Goal: Use online tool/utility: Utilize a website feature to perform a specific function

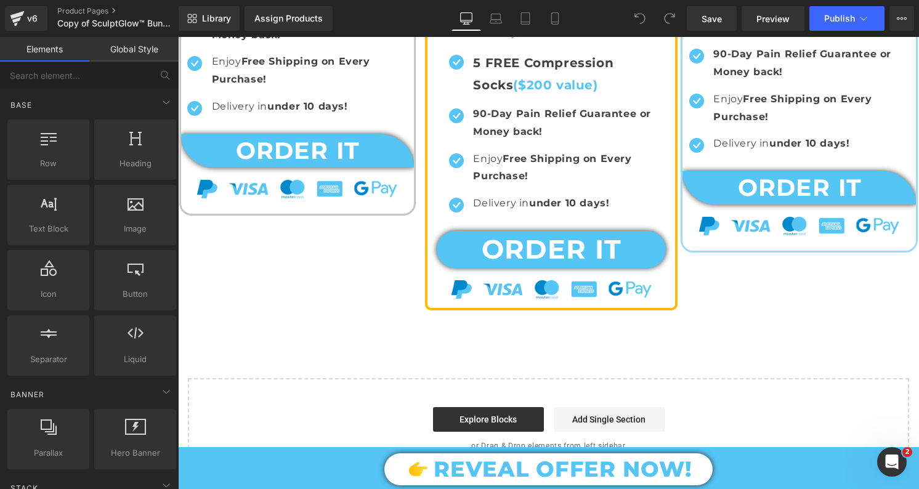
scroll to position [5794, 0]
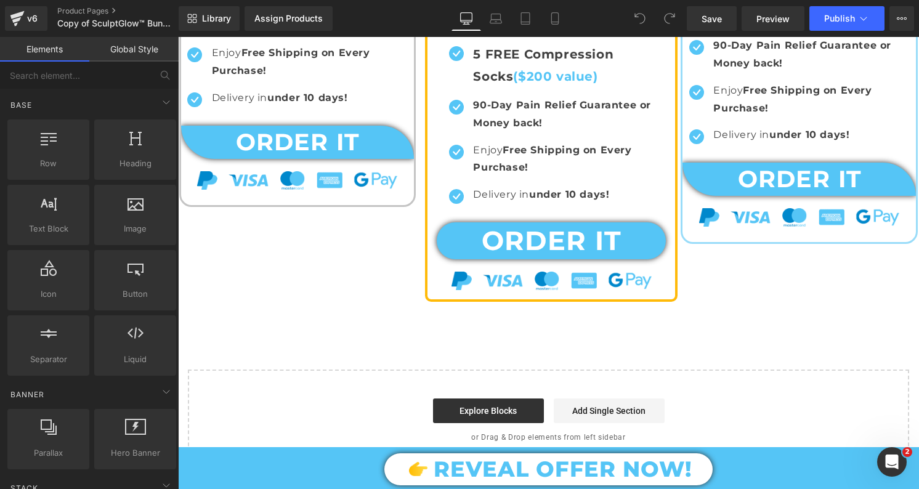
click at [495, 371] on div "Start building your page Explore Blocks Add Single Section or Drag & Drop eleme…" at bounding box center [548, 420] width 719 height 99
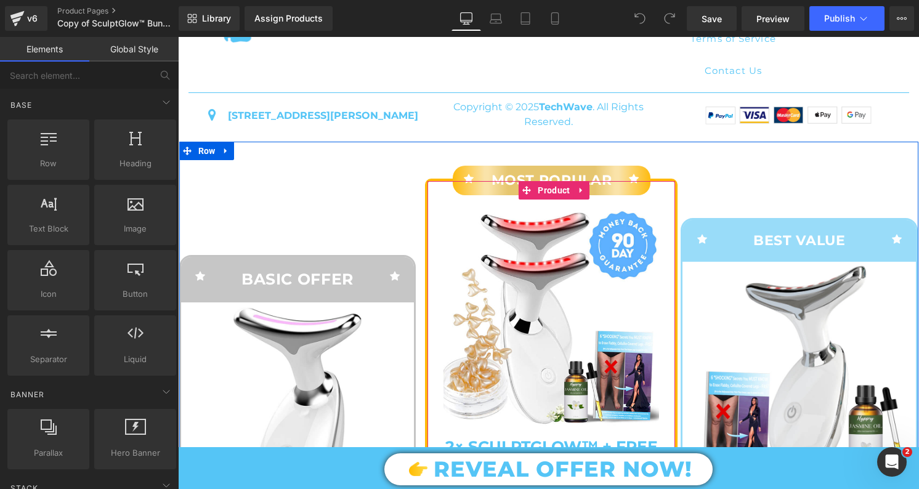
scroll to position [5117, 0]
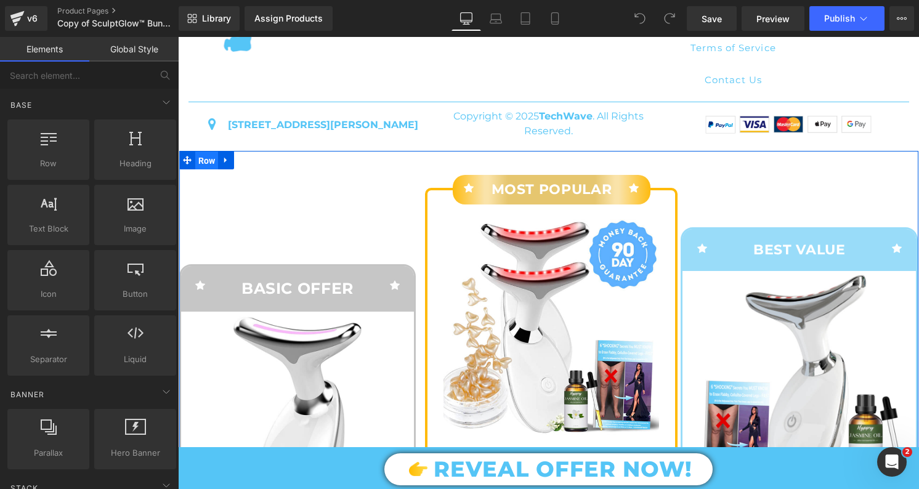
click at [201, 157] on span "Row" at bounding box center [206, 161] width 23 height 18
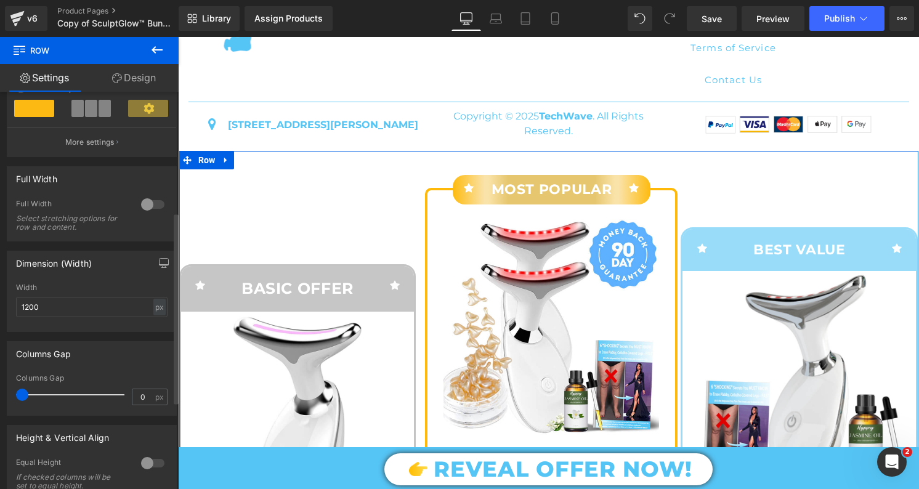
scroll to position [257, 0]
click at [57, 311] on input "1200" at bounding box center [92, 305] width 152 height 20
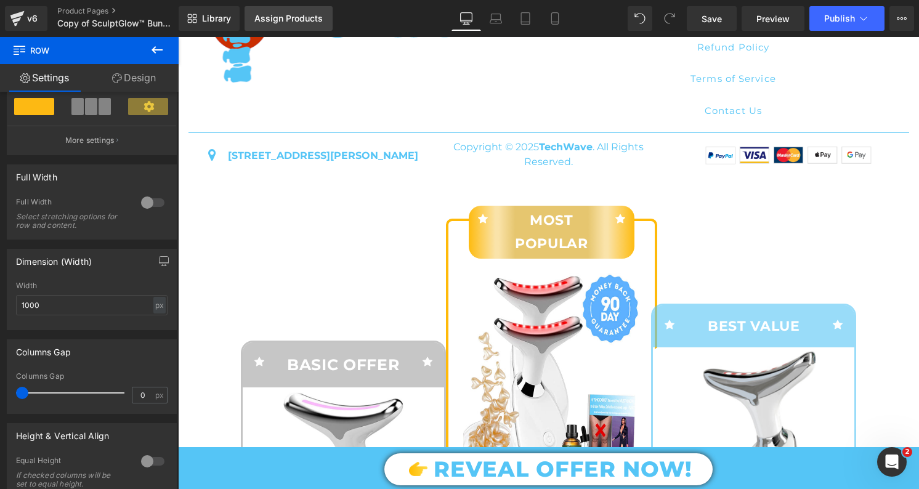
scroll to position [5090, 0]
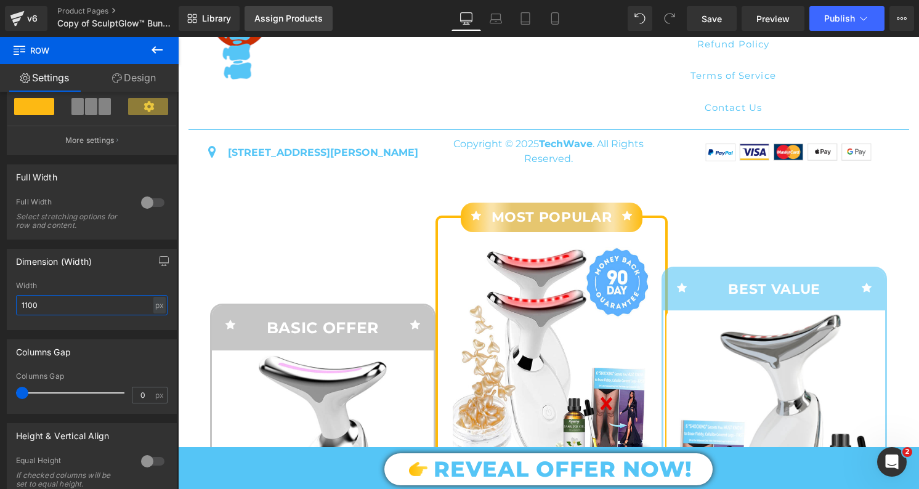
type input "1100x"
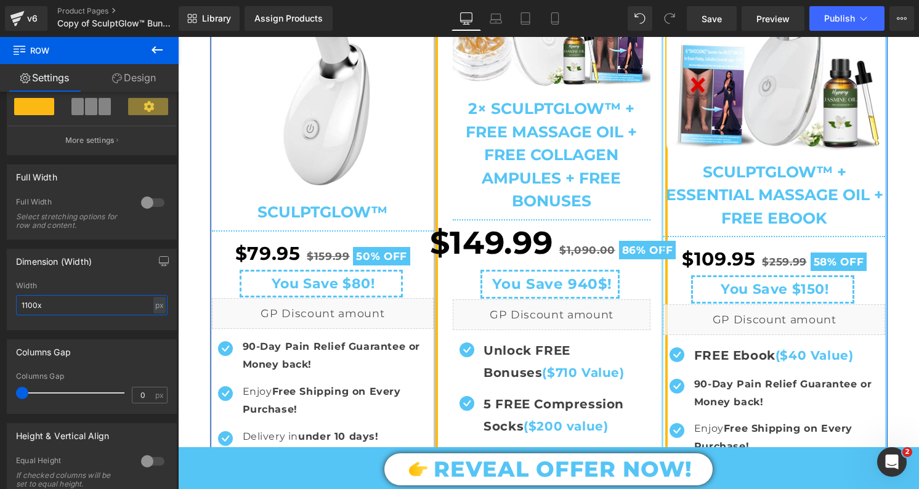
scroll to position [5496, 0]
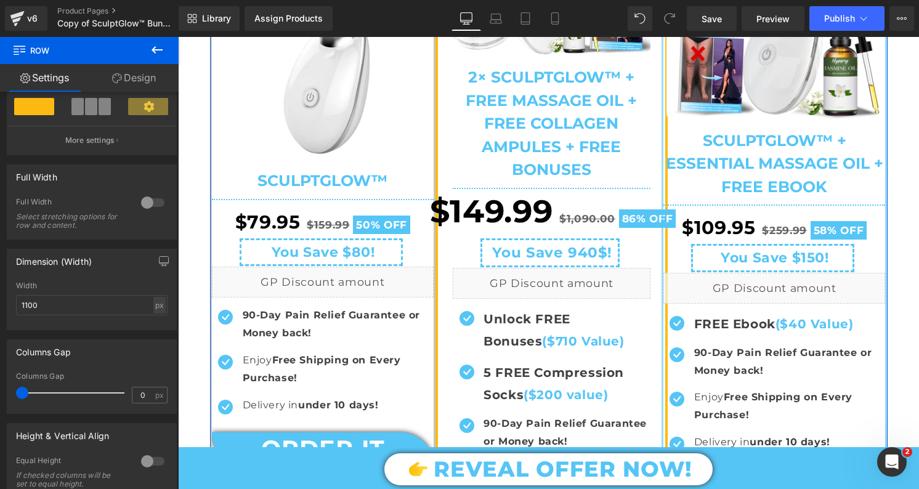
click at [515, 216] on div "$149.99 $1,090.00 86% OFF (P) Price" at bounding box center [552, 211] width 257 height 54
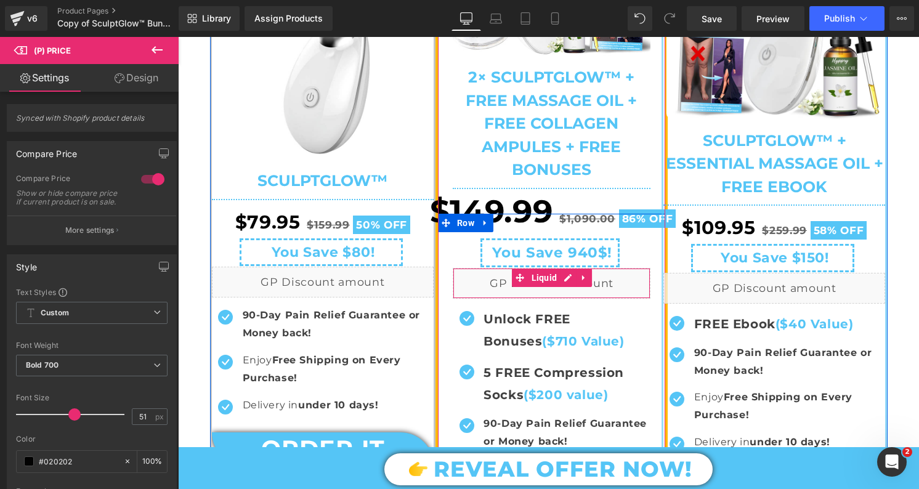
click at [639, 294] on div "Liquid" at bounding box center [552, 283] width 198 height 31
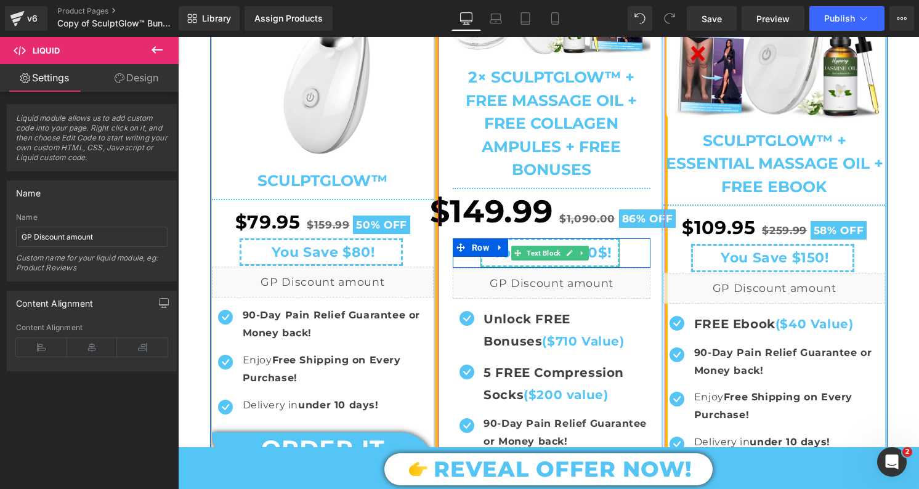
click at [612, 244] on p "You Save 940$!" at bounding box center [549, 252] width 135 height 25
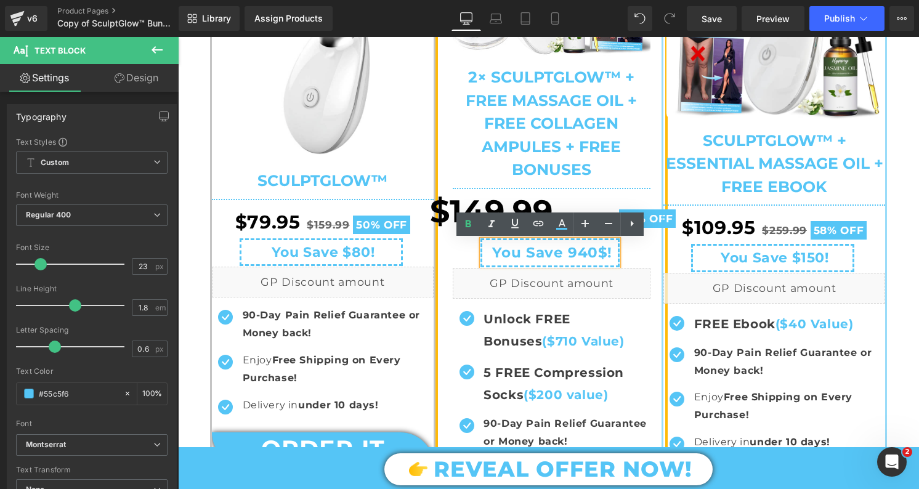
click at [636, 258] on div "You Save 940$! Text Block" at bounding box center [552, 252] width 198 height 29
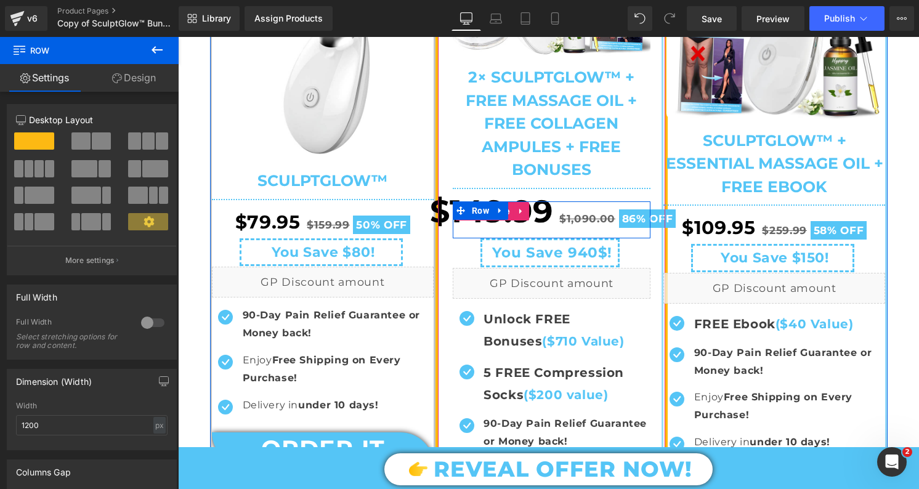
click at [639, 233] on div "$149.99 $1,090.00 86% OFF" at bounding box center [552, 211] width 257 height 54
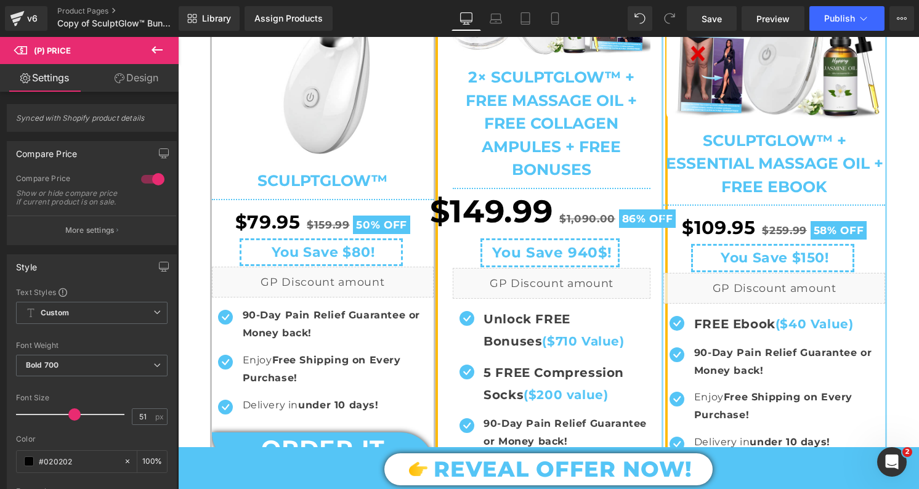
click at [140, 75] on link "Design" at bounding box center [136, 78] width 89 height 28
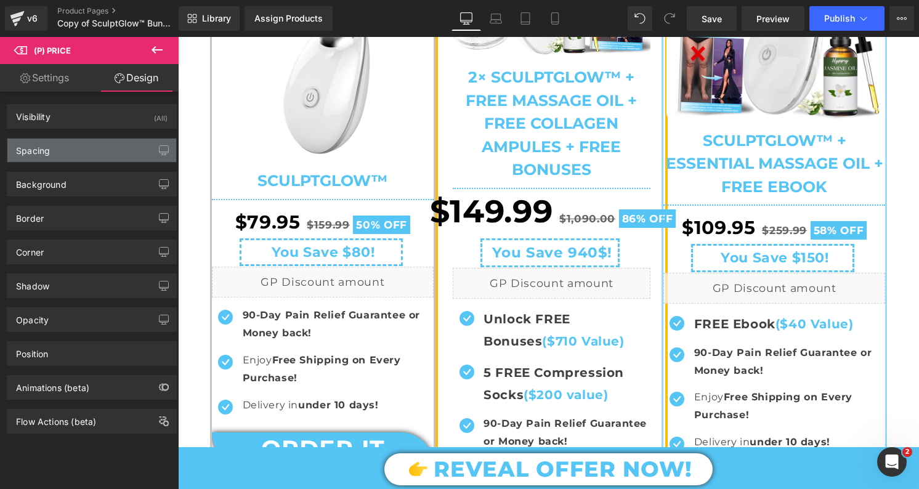
click at [91, 161] on div "Spacing" at bounding box center [91, 150] width 169 height 23
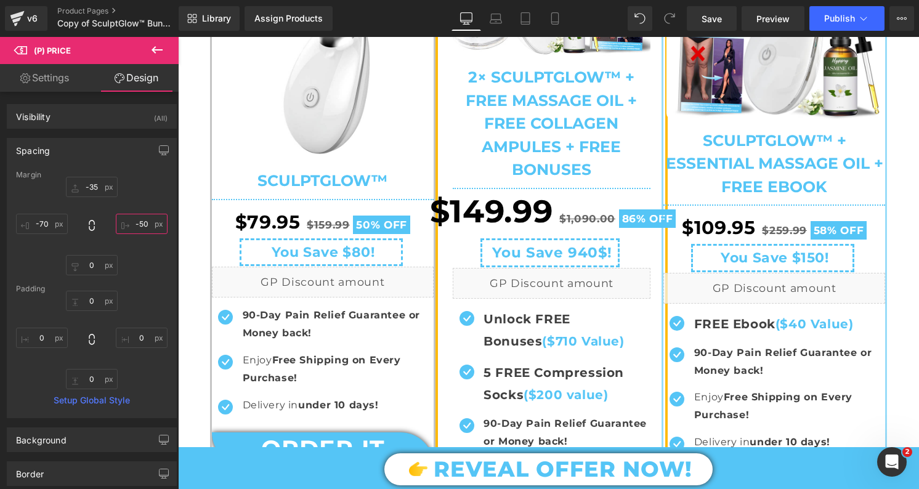
click at [147, 224] on input "-50" at bounding box center [142, 224] width 52 height 20
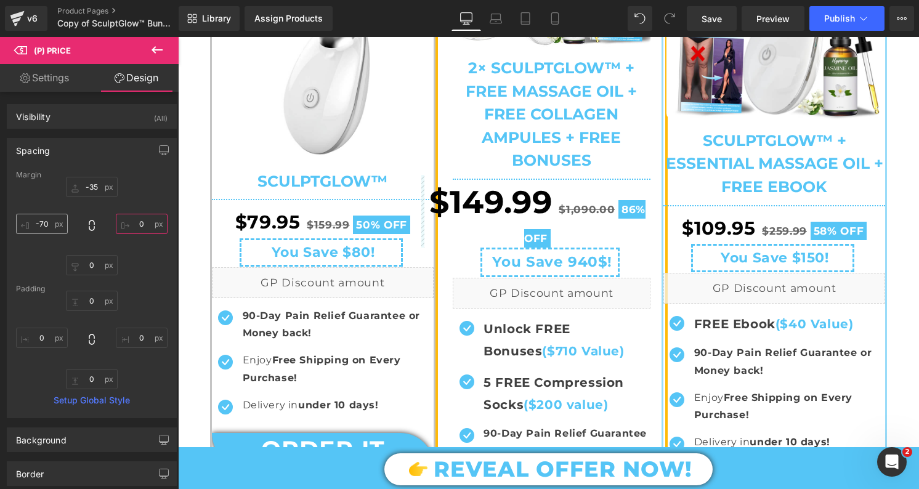
type input "0"
click at [39, 228] on input "-70" at bounding box center [42, 224] width 52 height 20
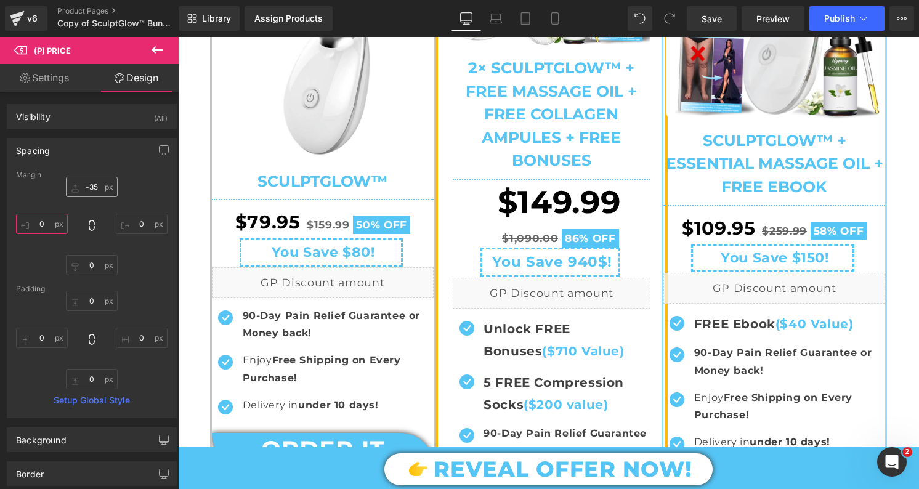
type input "0"
click at [87, 184] on input "-35" at bounding box center [92, 187] width 52 height 20
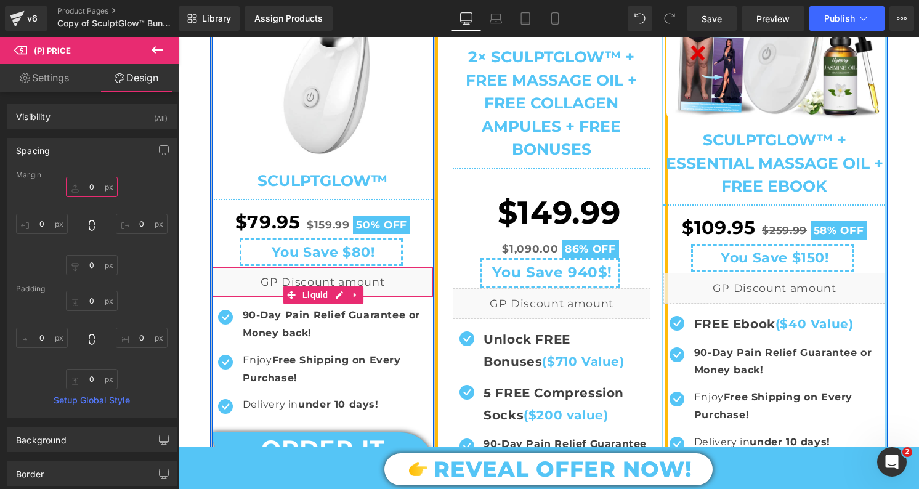
type input "-35"
type input "-70"
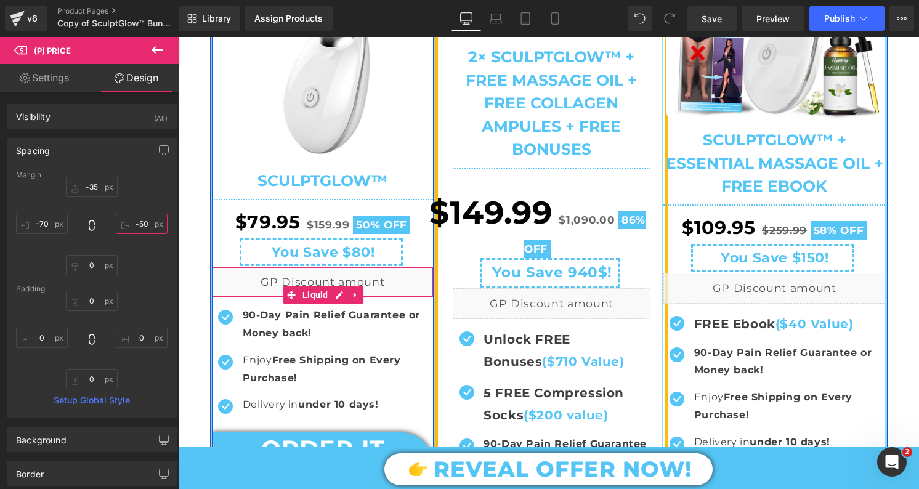
scroll to position [5507, 0]
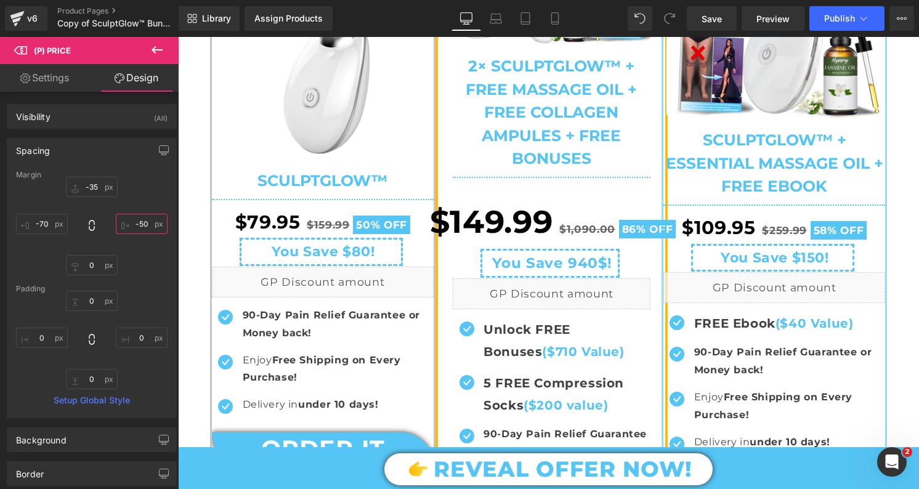
type input "-50"
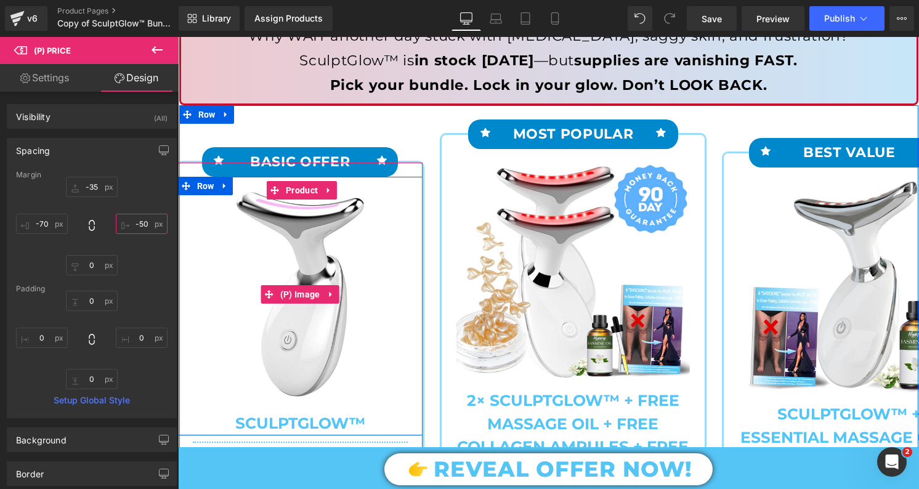
scroll to position [166, 0]
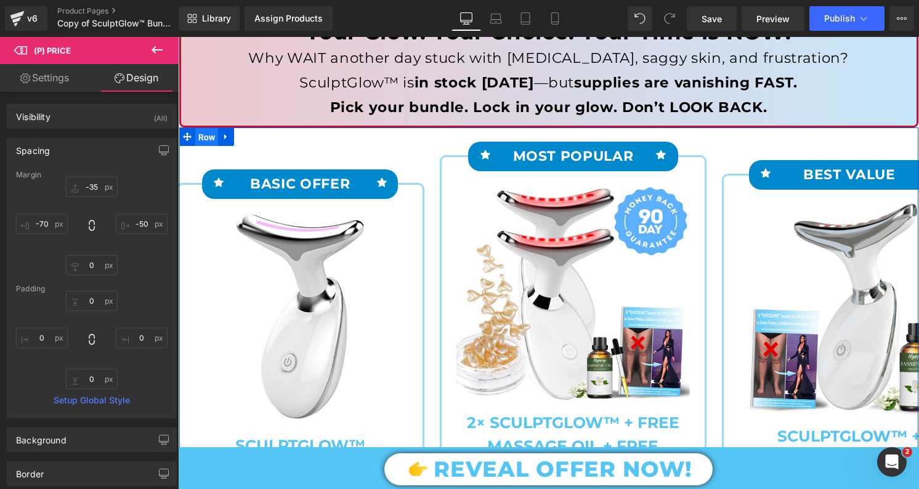
click at [201, 139] on span "Row" at bounding box center [206, 137] width 23 height 18
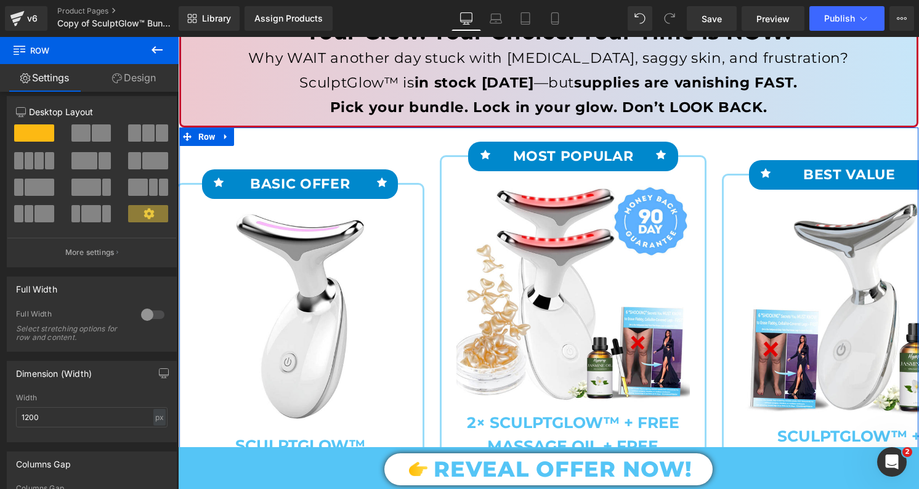
scroll to position [17, 0]
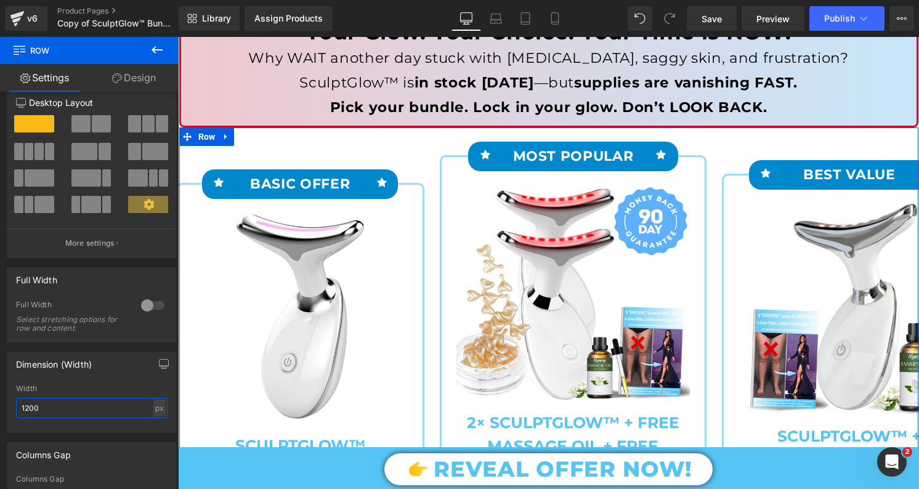
click at [56, 407] on input "1200" at bounding box center [92, 408] width 152 height 20
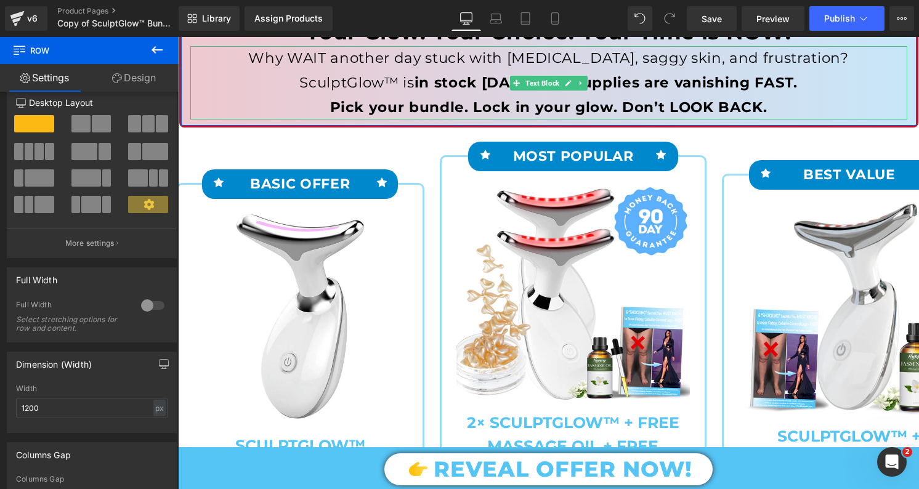
click at [262, 102] on p "Pick your bundle. Lock in your glow. Don’t LOOK BACK." at bounding box center [548, 107] width 717 height 25
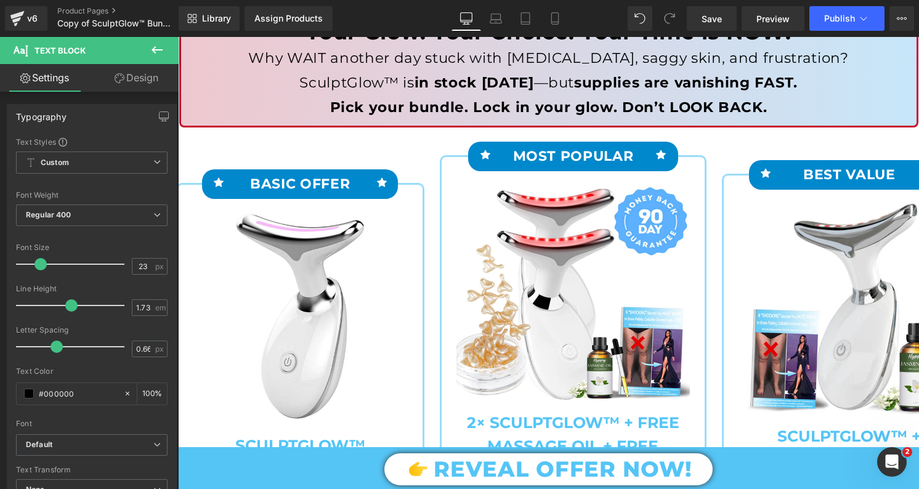
click at [123, 81] on link "Design" at bounding box center [136, 78] width 89 height 28
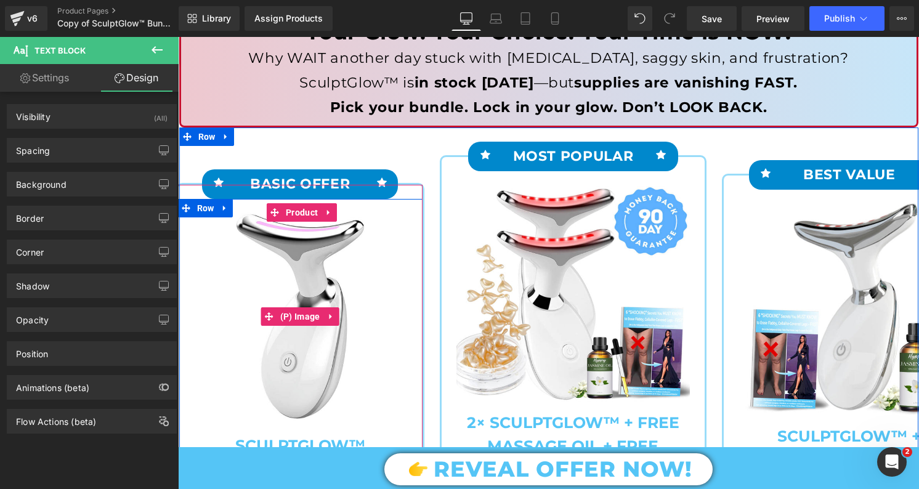
click at [296, 285] on img at bounding box center [300, 317] width 215 height 216
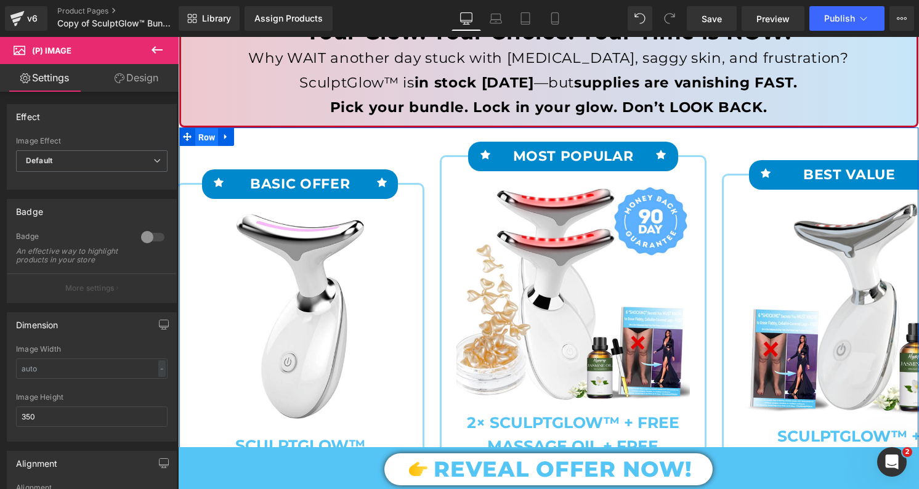
click at [209, 140] on span "Row" at bounding box center [206, 137] width 23 height 18
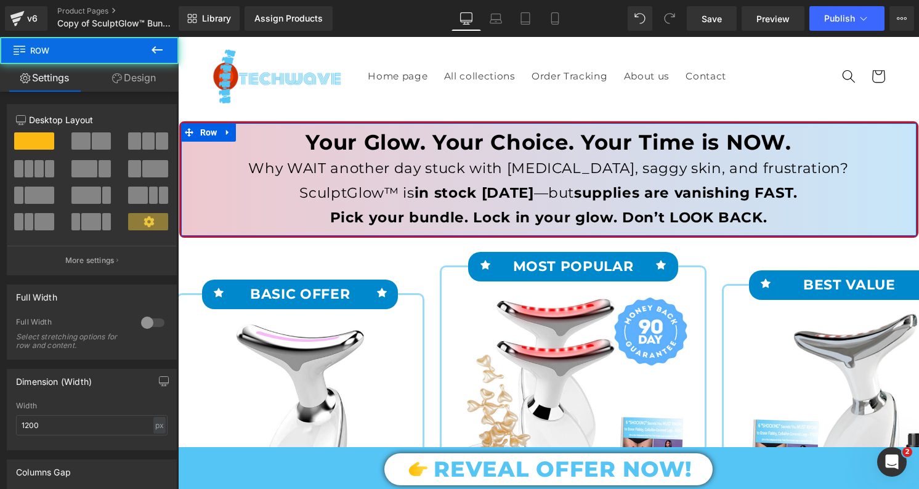
scroll to position [0, 0]
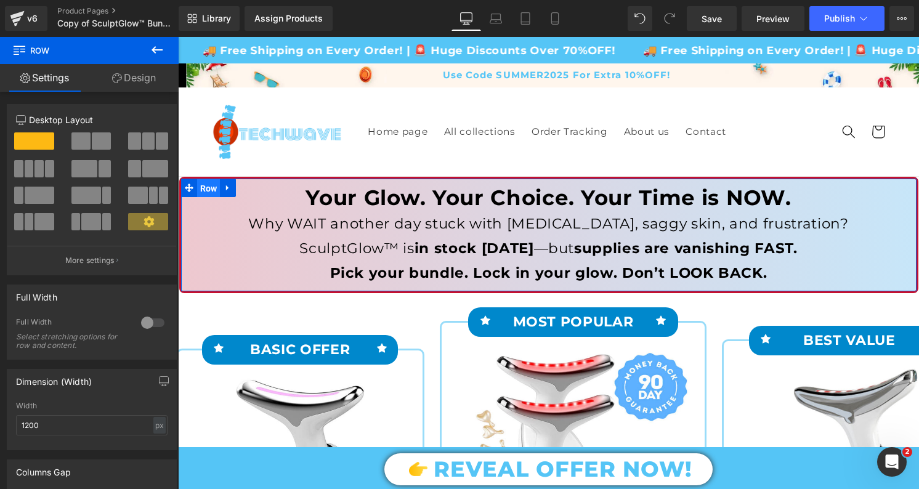
click at [203, 189] on span "Row" at bounding box center [208, 188] width 23 height 18
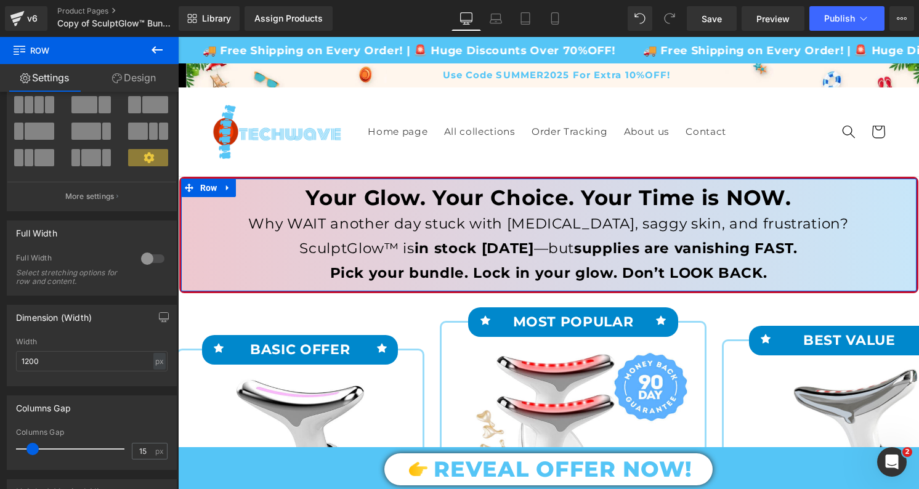
scroll to position [66, 0]
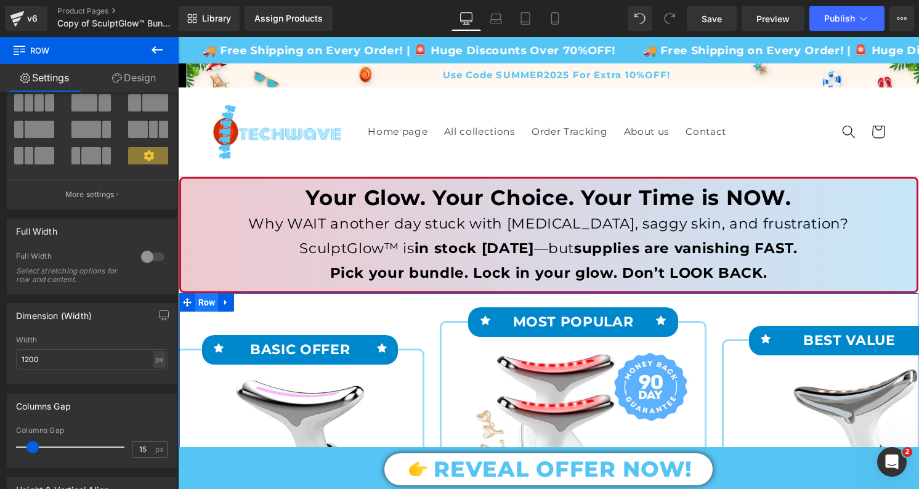
click at [214, 304] on span "Row" at bounding box center [206, 302] width 23 height 18
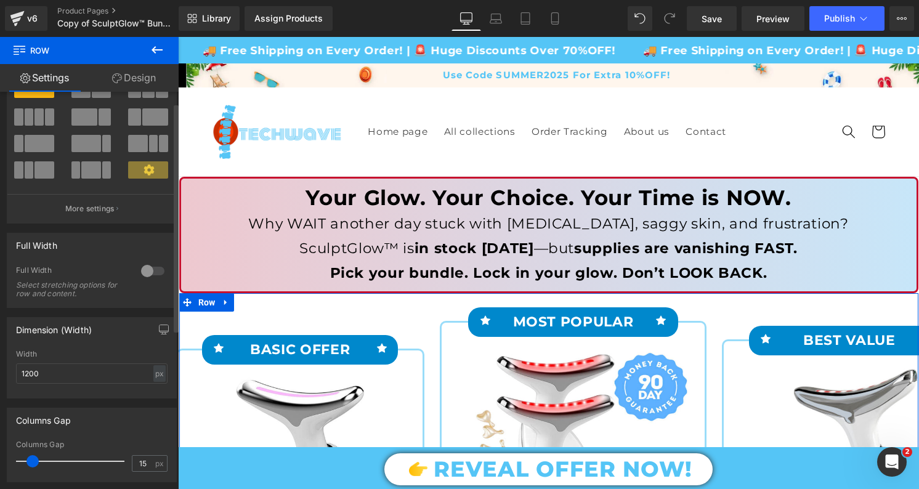
scroll to position [88, 0]
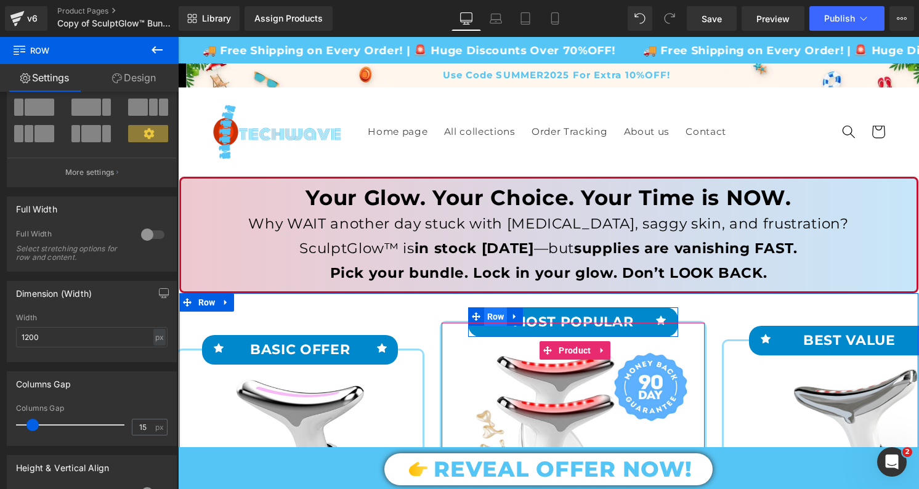
click at [499, 320] on span "Row" at bounding box center [495, 316] width 23 height 18
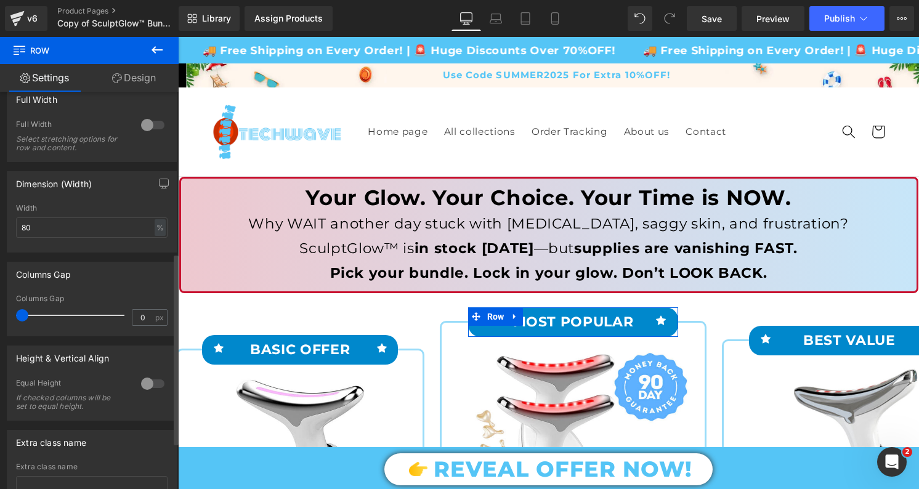
scroll to position [336, 0]
click at [71, 232] on input "80" at bounding box center [92, 226] width 152 height 20
drag, startPoint x: 56, startPoint y: 230, endPoint x: 22, endPoint y: 230, distance: 33.9
click at [22, 230] on input "80" at bounding box center [92, 226] width 152 height 20
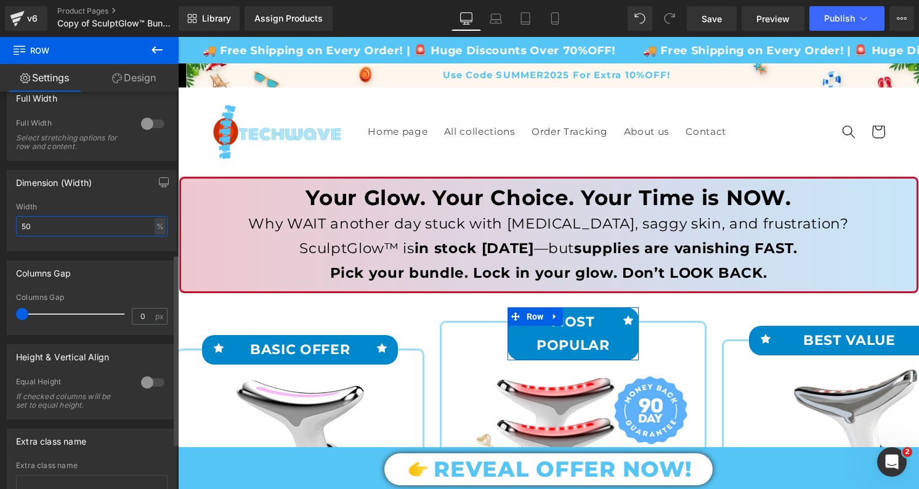
type input "5"
type input "6"
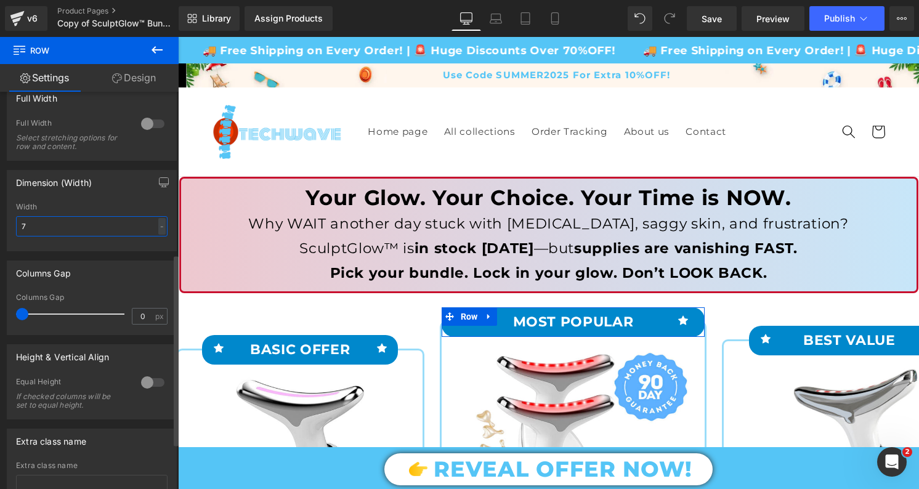
type input "70"
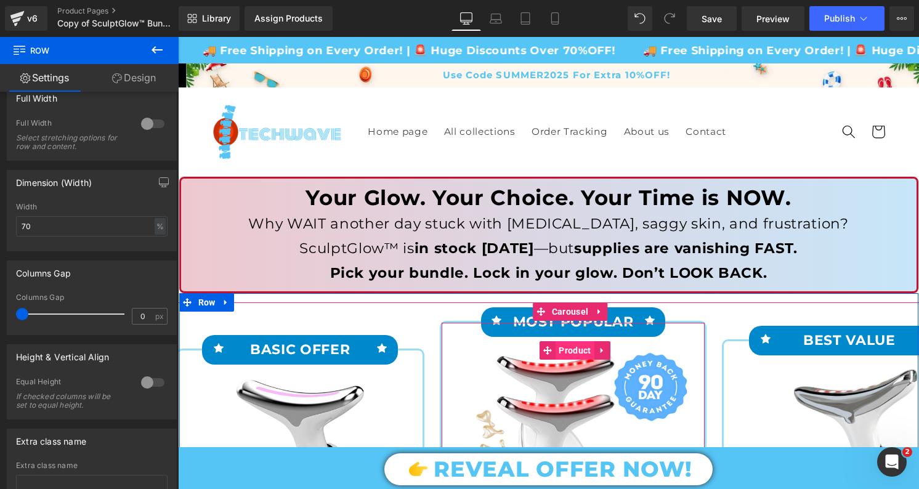
click at [571, 351] on span "Product" at bounding box center [575, 350] width 38 height 18
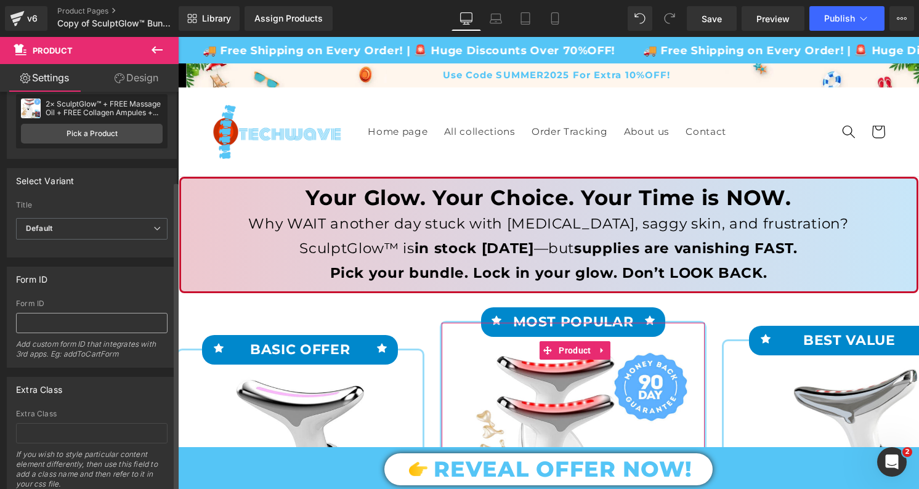
scroll to position [115, 0]
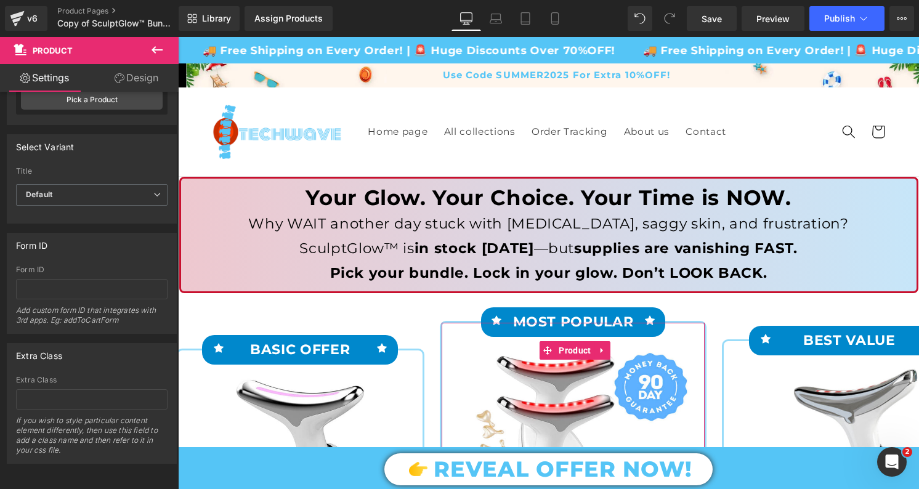
click at [135, 73] on link "Design" at bounding box center [136, 78] width 89 height 28
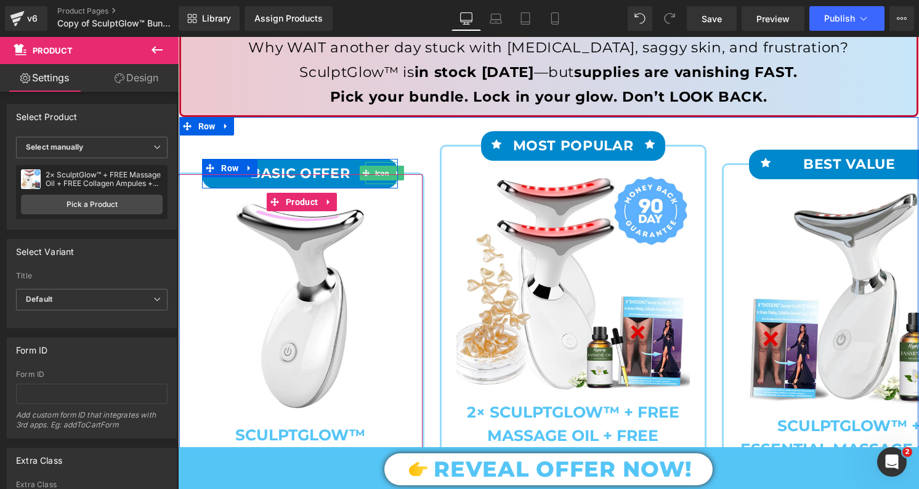
scroll to position [356, 0]
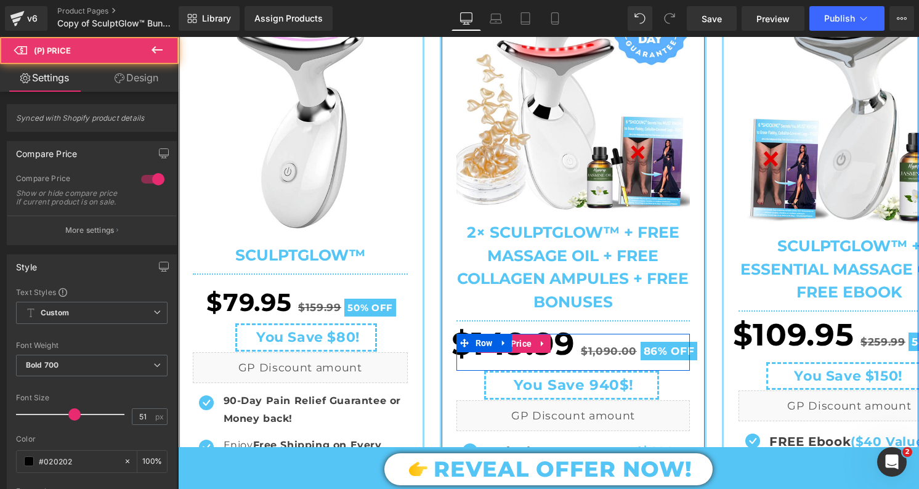
click at [560, 341] on span "$149.99" at bounding box center [512, 344] width 123 height 54
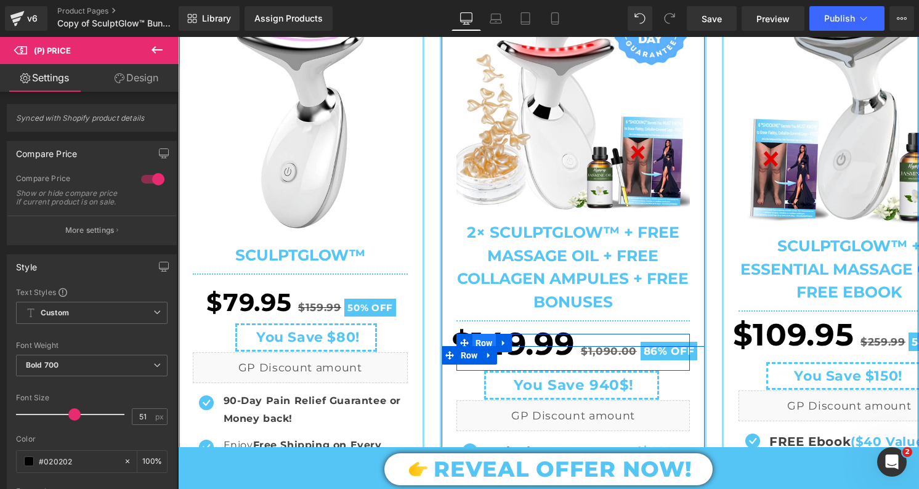
click at [482, 344] on span "Row" at bounding box center [483, 343] width 23 height 18
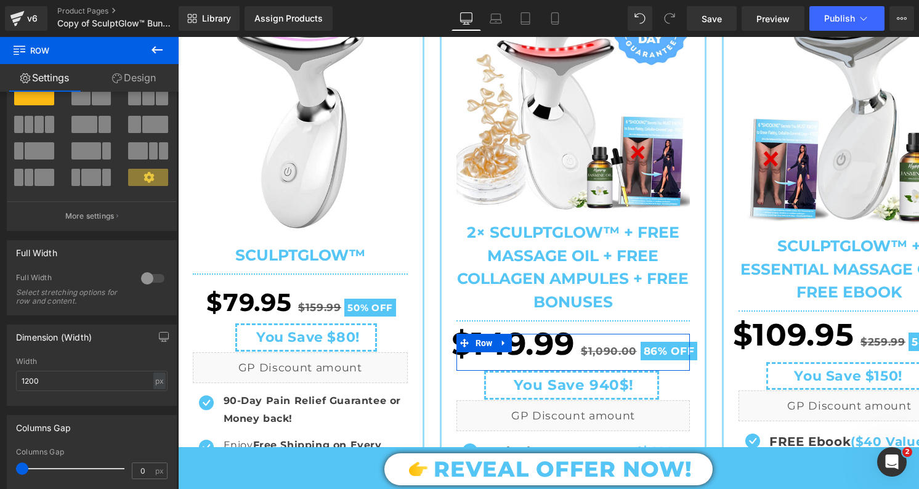
scroll to position [34, 0]
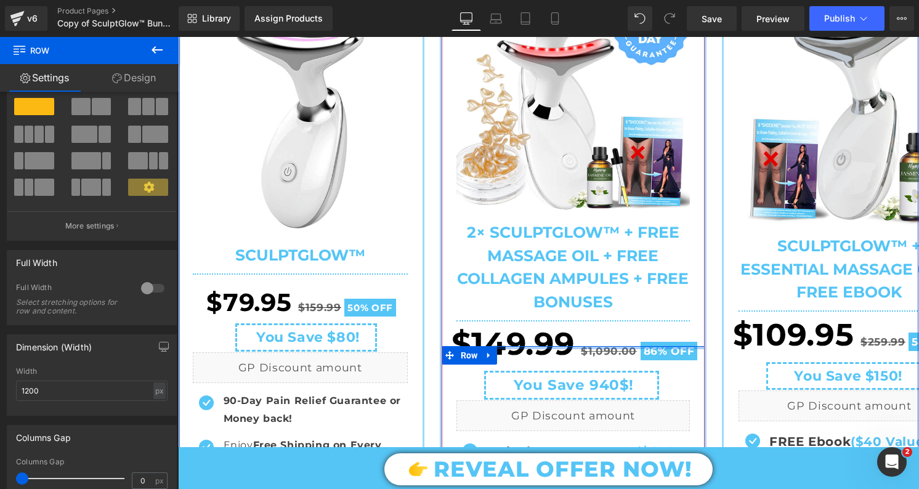
click at [548, 346] on div at bounding box center [573, 347] width 263 height 3
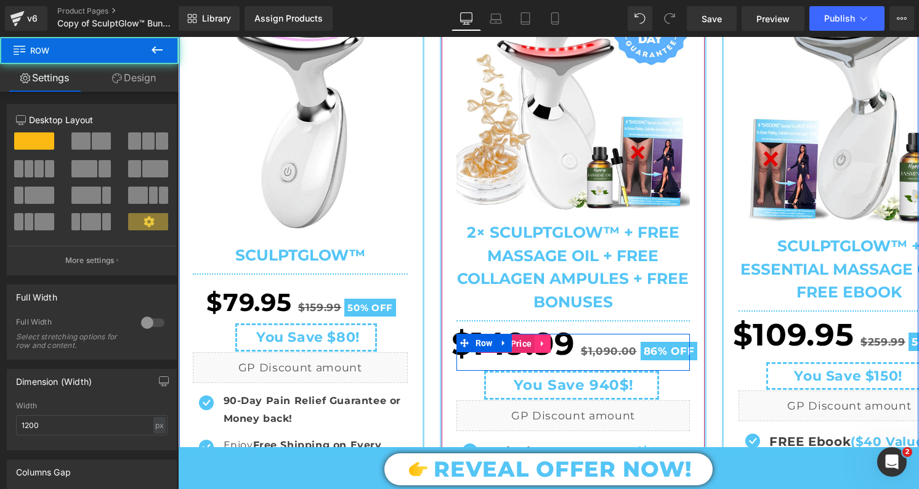
click at [538, 341] on icon at bounding box center [542, 343] width 9 height 9
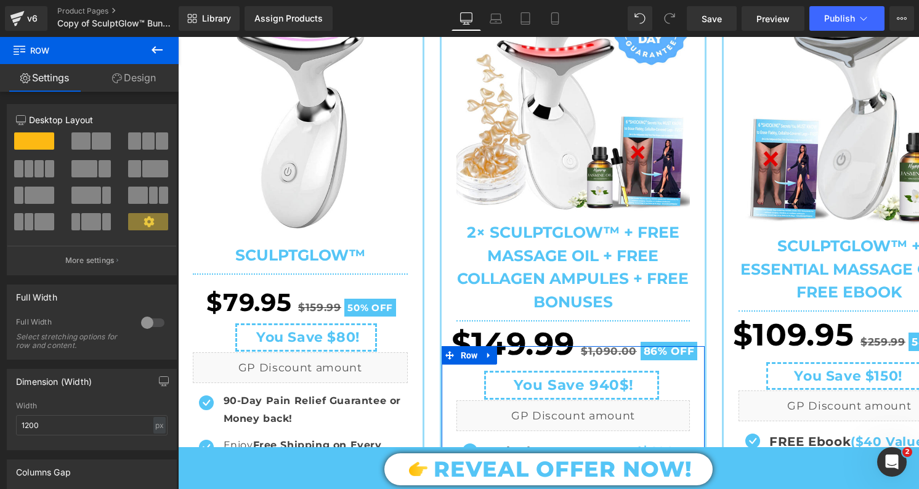
click at [141, 79] on link "Design" at bounding box center [133, 78] width 89 height 28
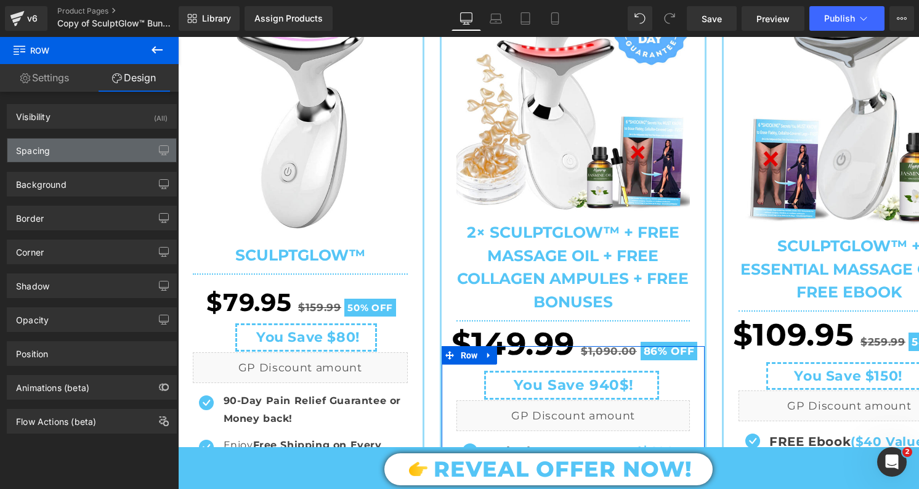
click at [76, 151] on div "Spacing" at bounding box center [91, 150] width 169 height 23
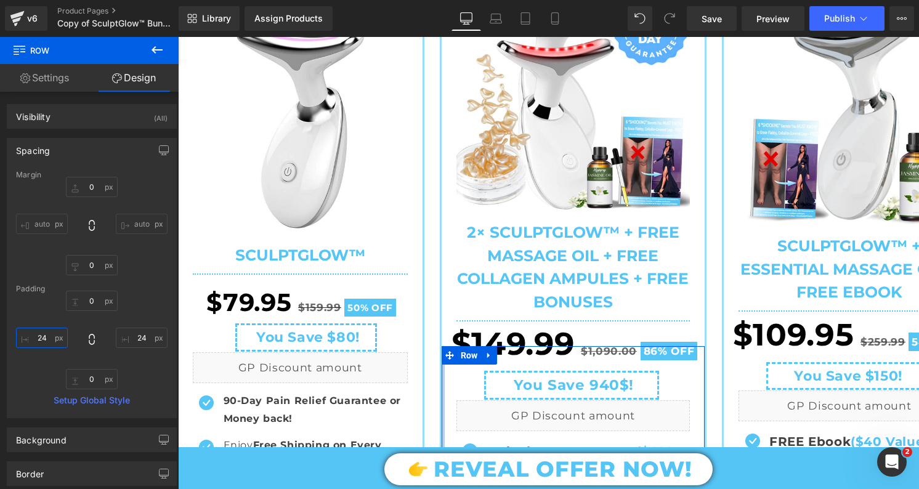
click at [45, 339] on input "24" at bounding box center [42, 338] width 52 height 20
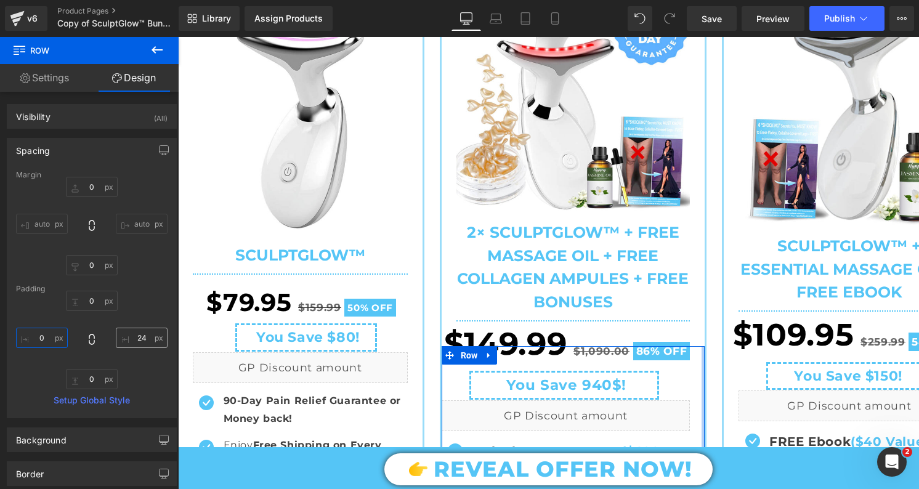
type input "0"
click at [137, 336] on input "24" at bounding box center [142, 338] width 52 height 20
type input "0"
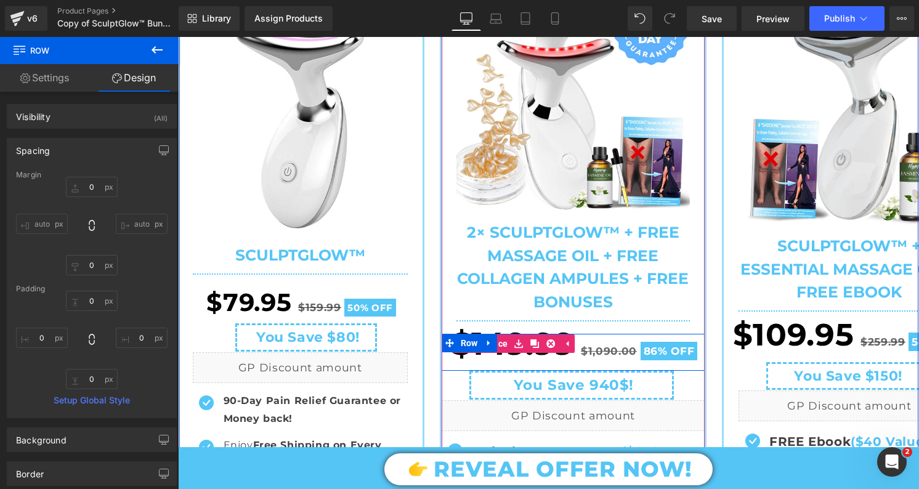
click at [618, 356] on span "$1,090.00" at bounding box center [609, 351] width 56 height 12
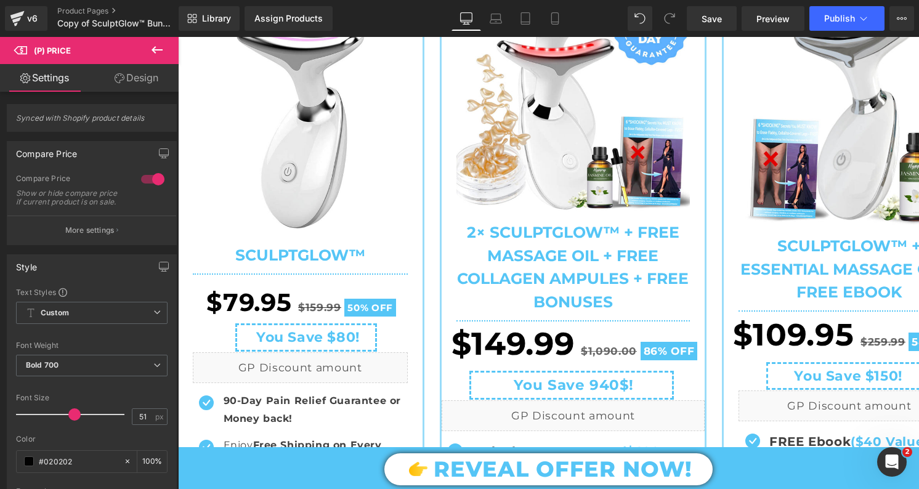
click at [149, 85] on link "Design" at bounding box center [136, 78] width 89 height 28
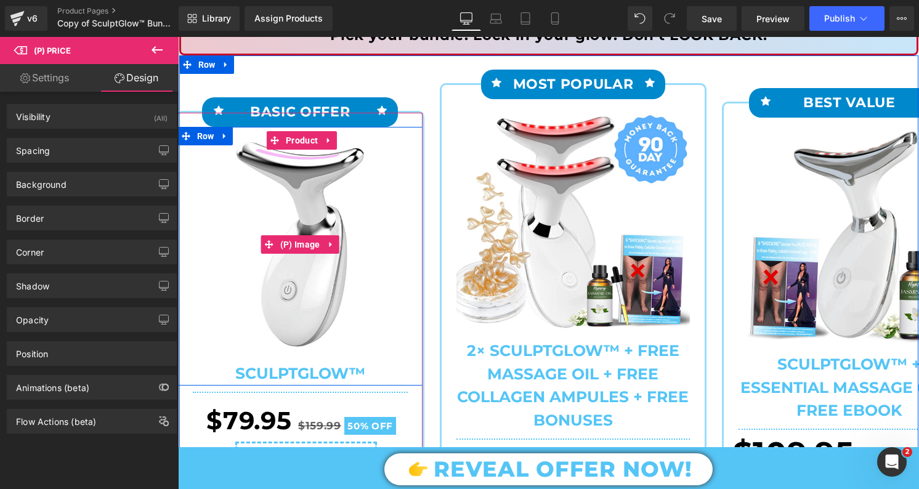
scroll to position [175, 0]
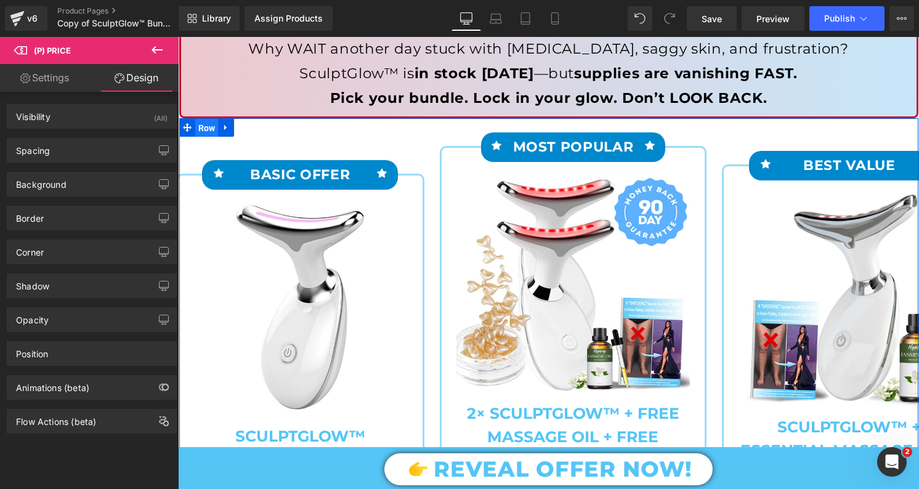
click at [207, 128] on span "Row" at bounding box center [206, 128] width 23 height 18
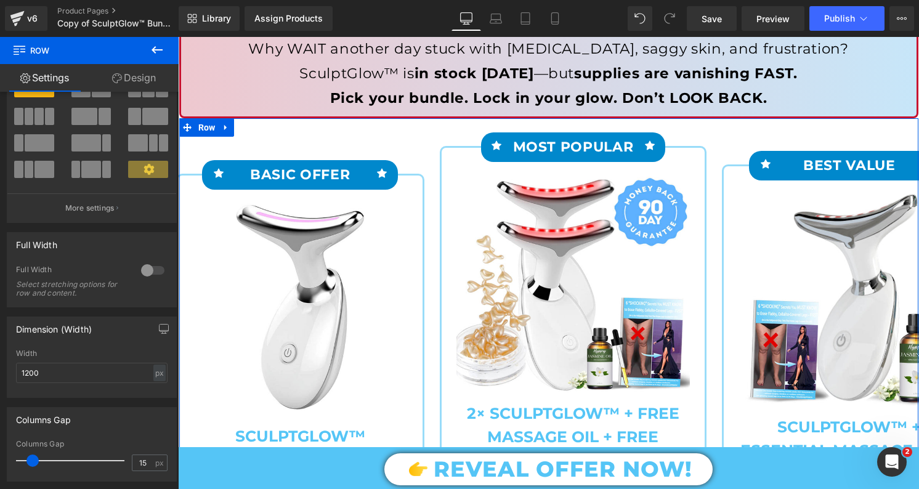
scroll to position [64, 0]
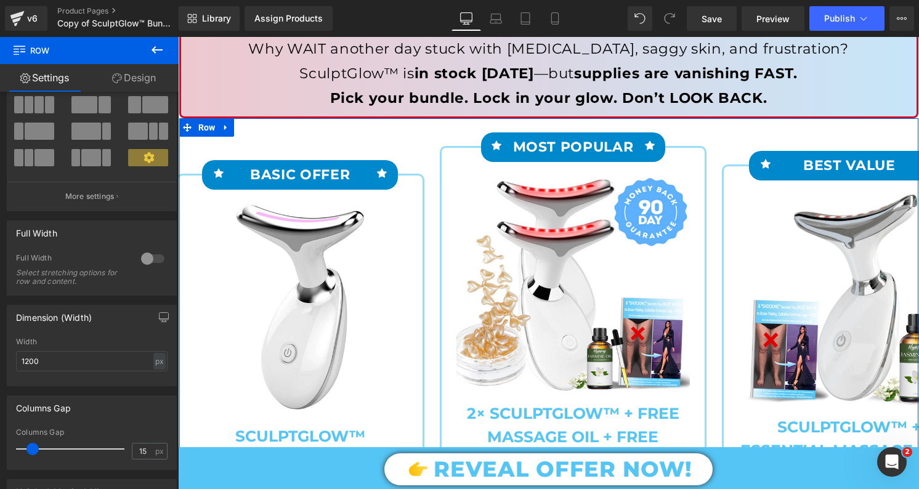
click at [60, 373] on div "Width 1200 px % px" at bounding box center [92, 362] width 152 height 48
click at [60, 369] on input "1200" at bounding box center [92, 361] width 152 height 20
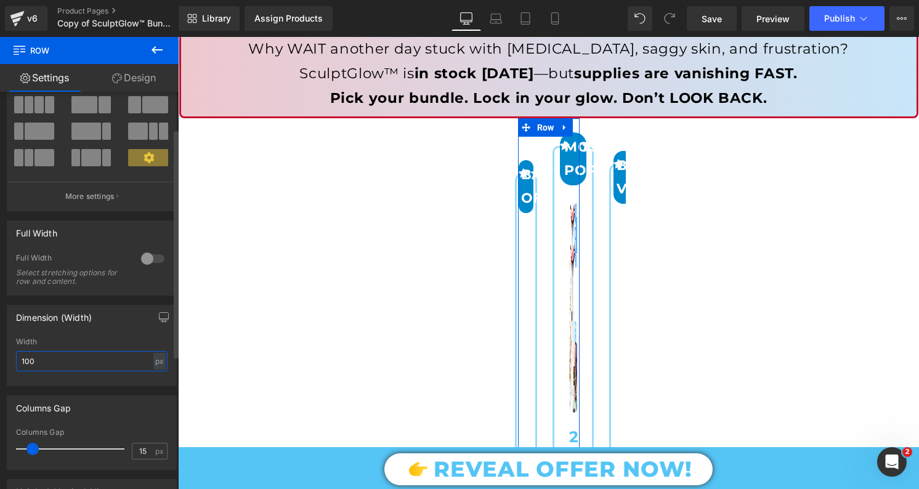
type input "1000"
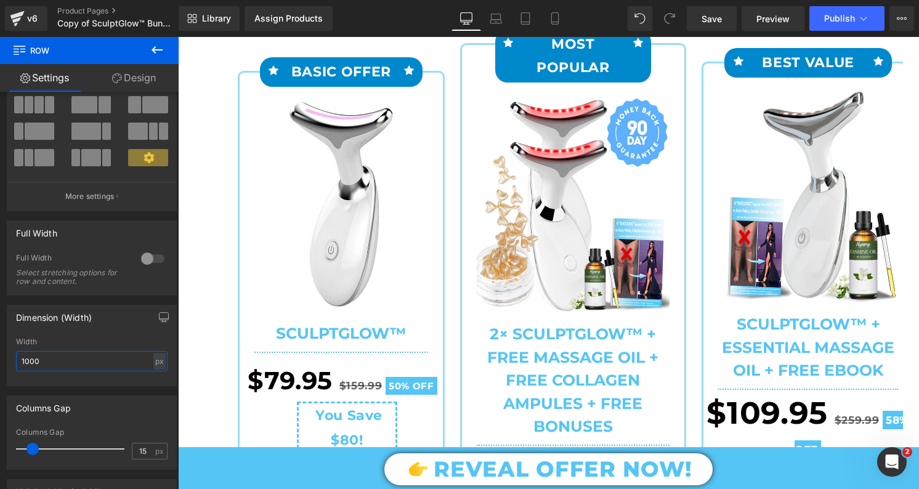
scroll to position [272, 0]
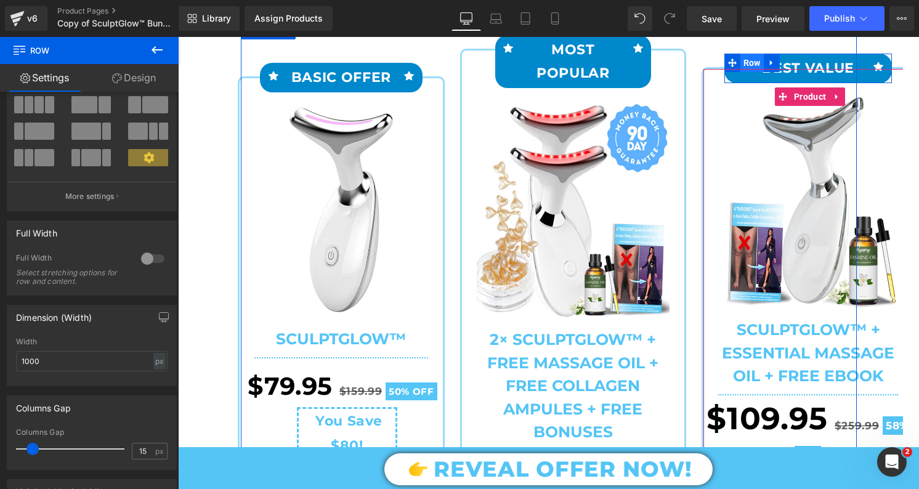
click at [748, 68] on span "Row" at bounding box center [751, 63] width 23 height 18
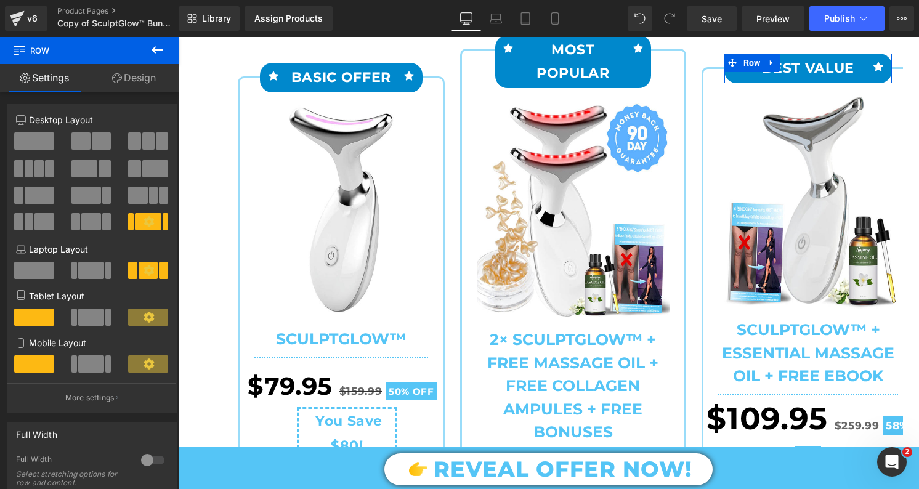
click at [140, 79] on link "Design" at bounding box center [133, 78] width 89 height 28
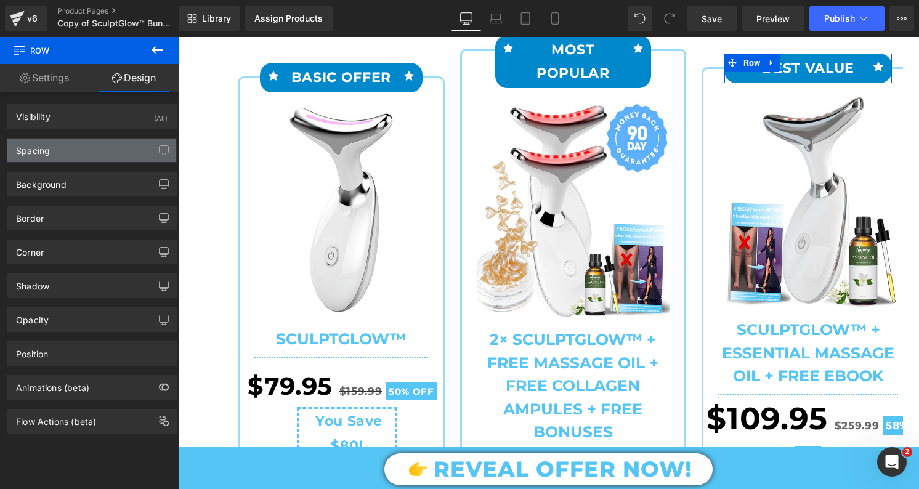
click at [89, 155] on div "Spacing" at bounding box center [91, 150] width 169 height 23
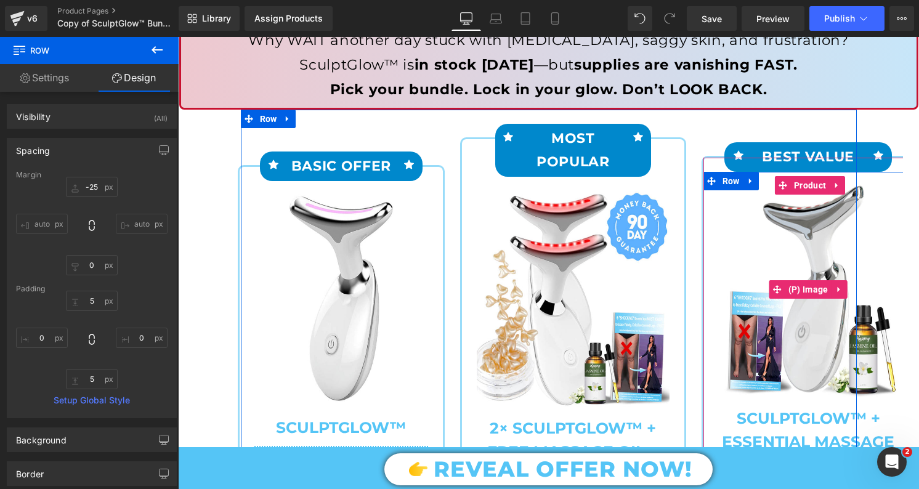
scroll to position [181, 0]
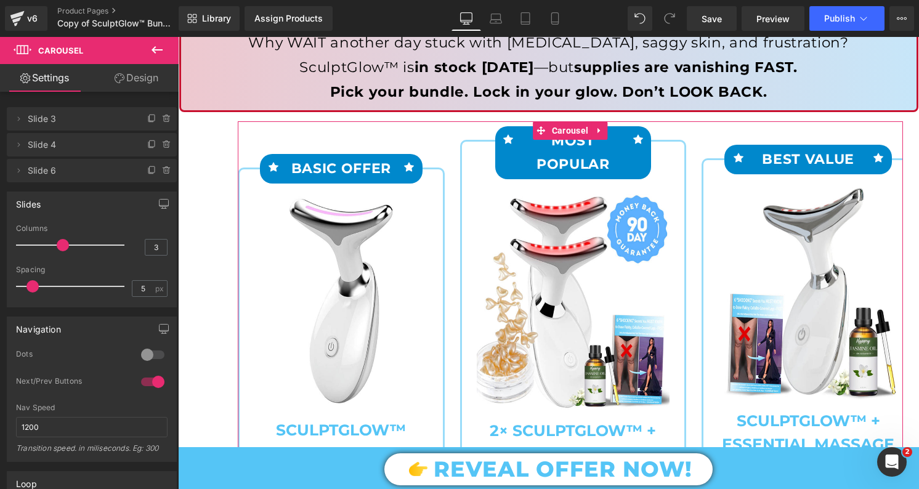
click at [132, 83] on link "Design" at bounding box center [136, 78] width 89 height 28
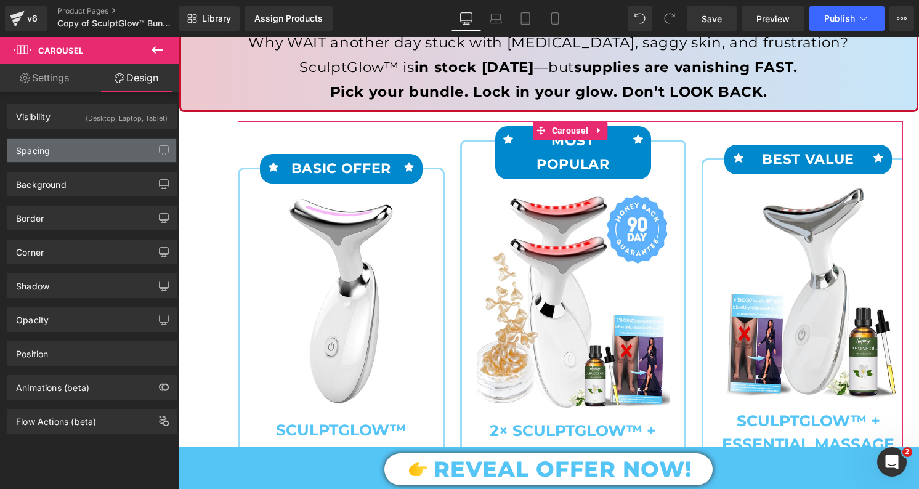
click at [83, 150] on div "Spacing" at bounding box center [91, 150] width 169 height 23
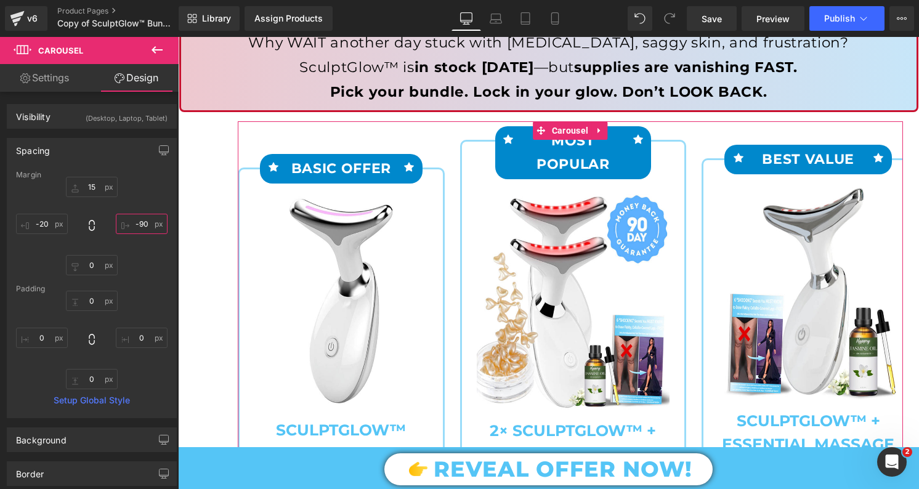
click at [135, 223] on input "text" at bounding box center [142, 224] width 52 height 20
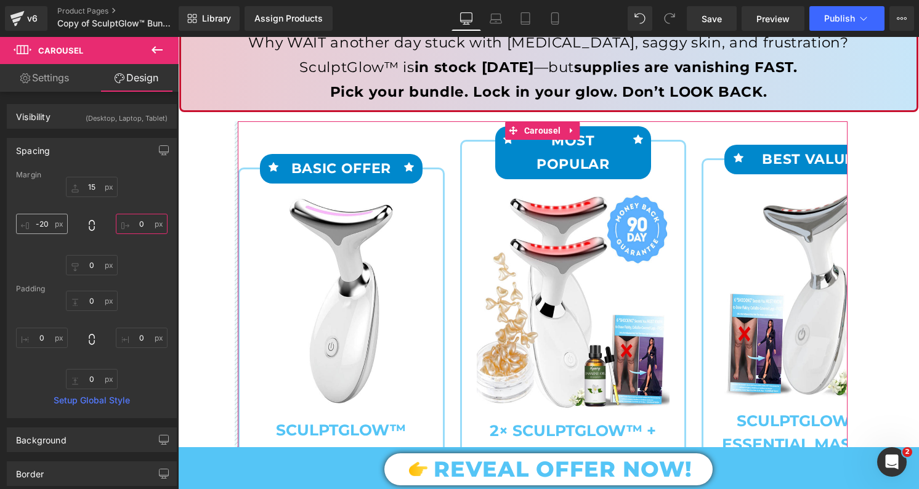
type input "0"
click at [37, 227] on input "text" at bounding box center [42, 224] width 52 height 20
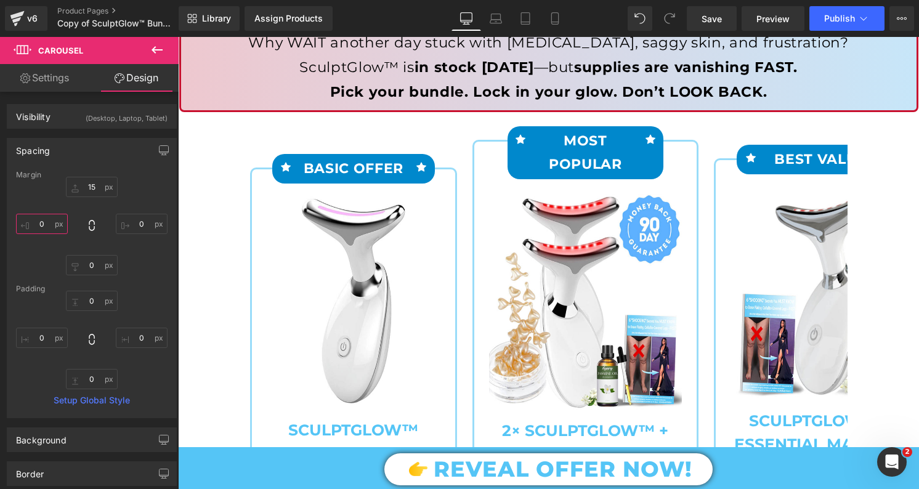
type input "0"
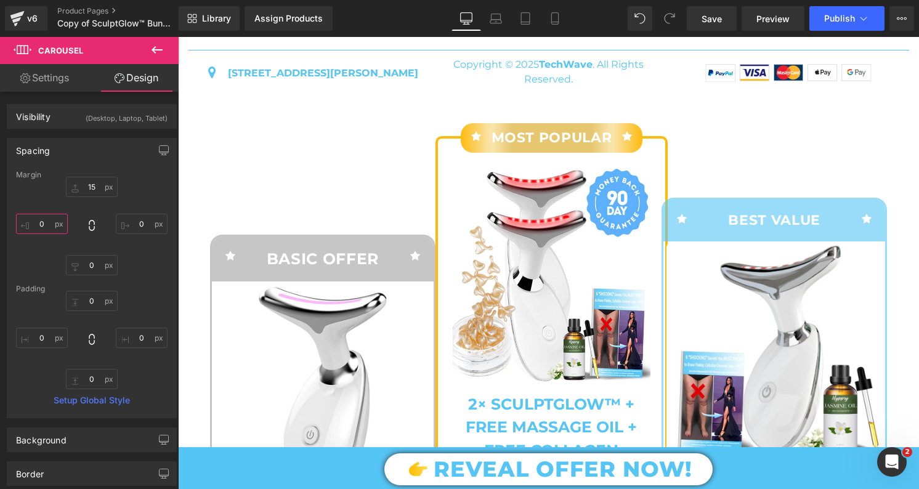
scroll to position [5232, 0]
